Goal: Task Accomplishment & Management: Manage account settings

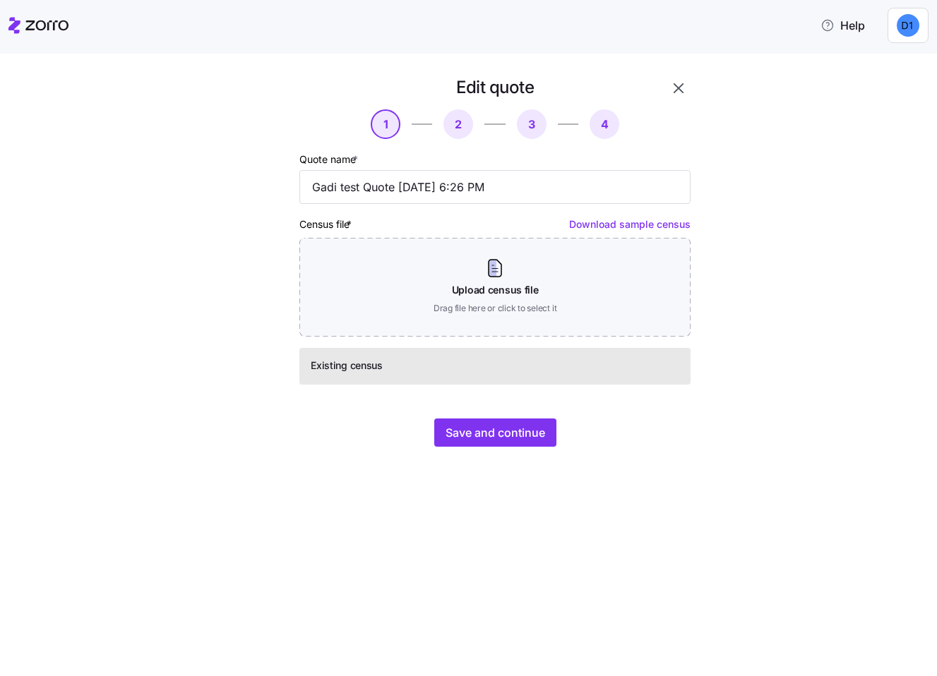
click at [910, 17] on html "Help Edit quote 1 2 3 4 Quote name * Gadi test Quote [DATE] 6:26 PM Census file…" at bounding box center [468, 334] width 937 height 668
click at [872, 109] on div "Log out" at bounding box center [860, 109] width 55 height 16
